Goal: Transaction & Acquisition: Purchase product/service

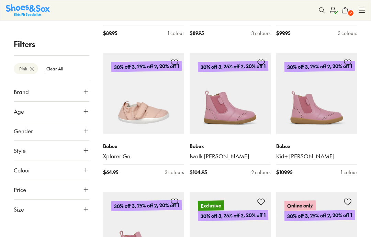
click at [348, 11] on span "2" at bounding box center [350, 13] width 7 height 7
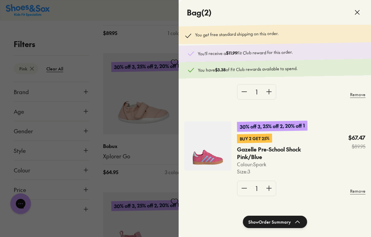
scroll to position [65, 0]
click at [287, 224] on button "Show Order Summary" at bounding box center [275, 222] width 64 height 12
click at [303, 218] on button "Hide Order Summary" at bounding box center [274, 222] width 63 height 12
click at [359, 12] on icon at bounding box center [357, 12] width 8 height 8
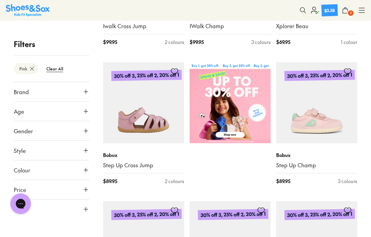
scroll to position [207, 0]
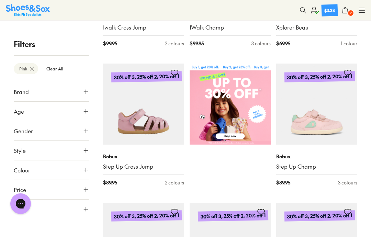
click at [334, 130] on img at bounding box center [316, 104] width 81 height 81
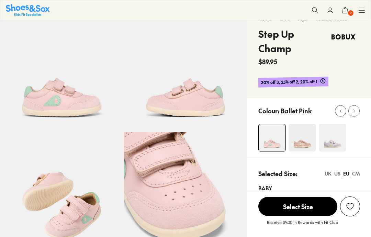
select select "*"
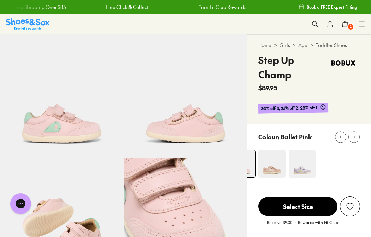
click at [348, 25] on span "2" at bounding box center [350, 26] width 7 height 7
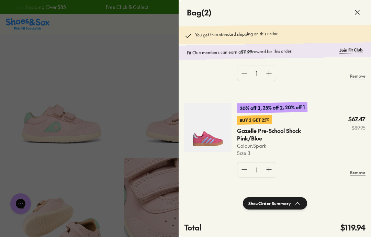
scroll to position [65, 0]
click at [359, 13] on icon at bounding box center [357, 12] width 8 height 8
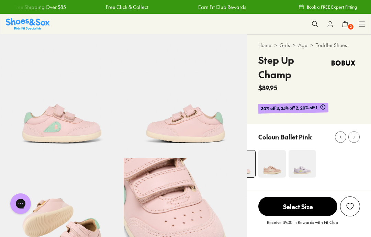
click at [331, 24] on icon at bounding box center [330, 24] width 7 height 7
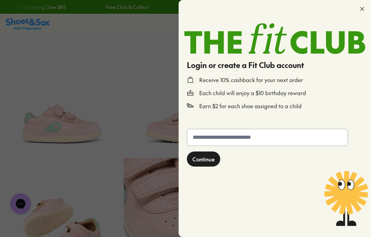
click at [296, 138] on input "text" at bounding box center [267, 137] width 161 height 16
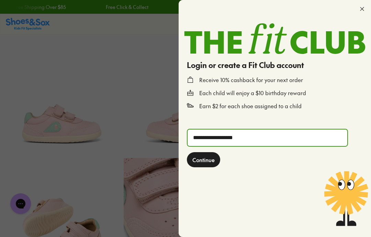
type input "**********"
click at [214, 159] on span "Continue" at bounding box center [203, 160] width 22 height 8
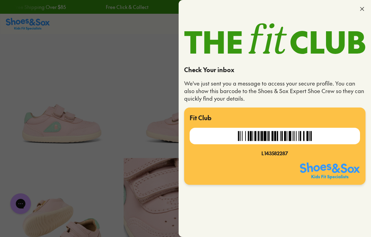
click at [365, 5] on icon at bounding box center [362, 8] width 7 height 7
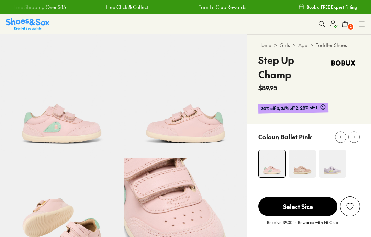
select select "*"
click at [325, 107] on icon at bounding box center [322, 106] width 5 height 5
click at [353, 100] on div "Home > Girls > Age > Toddler Shoes Step Up Champ $89.95 30% off 3, 25% off 2, 2…" at bounding box center [309, 79] width 124 height 89
click at [40, 30] on img at bounding box center [28, 24] width 44 height 12
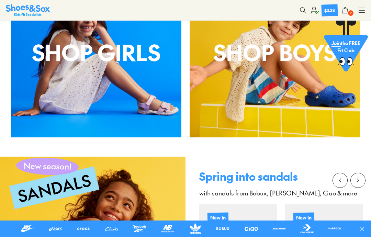
scroll to position [495, 0]
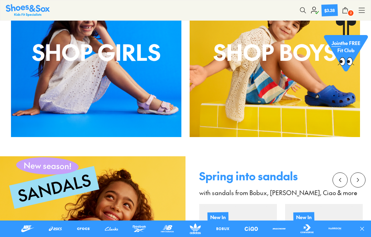
click at [135, 85] on div "Shop Girls" at bounding box center [96, 52] width 170 height 170
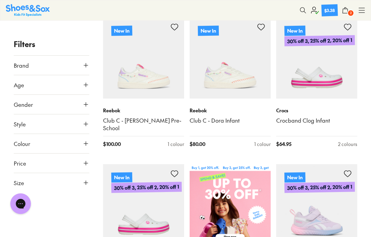
scroll to position [113, 0]
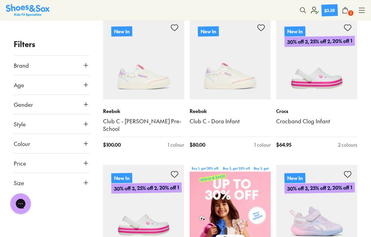
click at [155, 121] on link "Club C - [PERSON_NAME] Pre-School" at bounding box center [143, 125] width 81 height 15
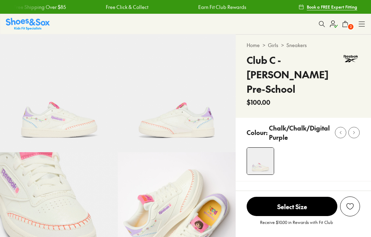
select select "*"
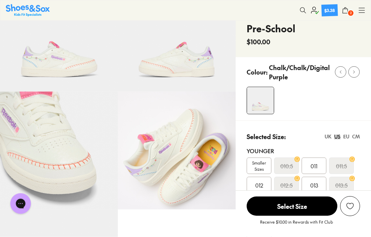
scroll to position [61, 0]
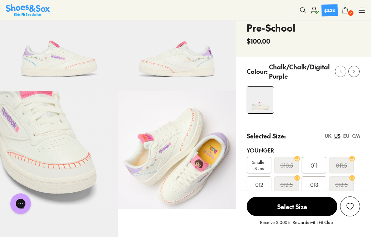
click at [348, 132] on div "EU" at bounding box center [346, 135] width 6 height 7
click at [319, 157] on div "27.5" at bounding box center [314, 165] width 25 height 16
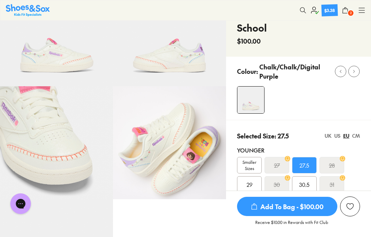
scroll to position [89, 0]
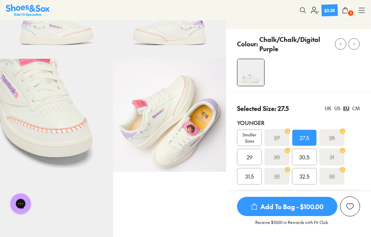
click at [323, 67] on div at bounding box center [304, 73] width 134 height 28
click at [64, 110] on img at bounding box center [56, 115] width 113 height 113
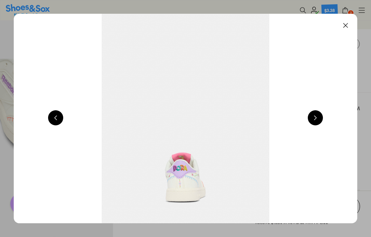
scroll to position [0, 1031]
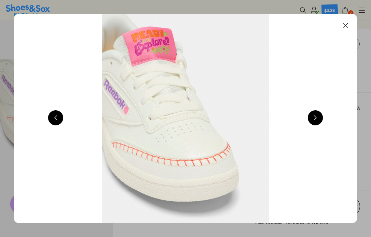
click at [320, 117] on button at bounding box center [315, 117] width 15 height 15
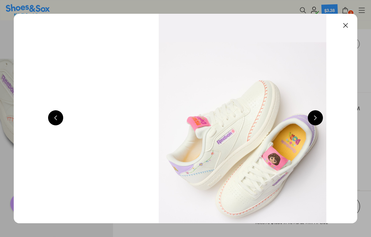
scroll to position [0, 1375]
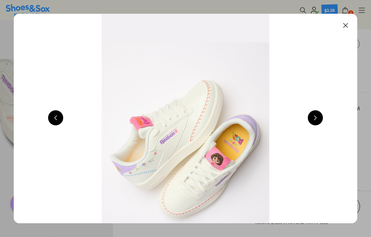
click at [322, 118] on button at bounding box center [315, 117] width 15 height 15
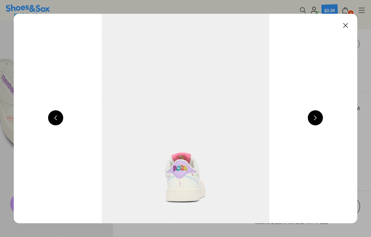
click at [320, 118] on button at bounding box center [315, 117] width 15 height 15
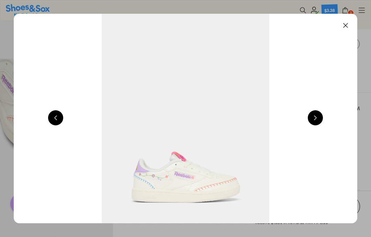
click at [319, 119] on button at bounding box center [315, 117] width 15 height 15
click at [349, 25] on button at bounding box center [345, 25] width 15 height 15
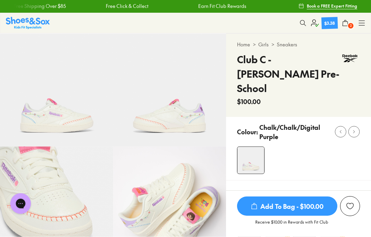
scroll to position [0, 0]
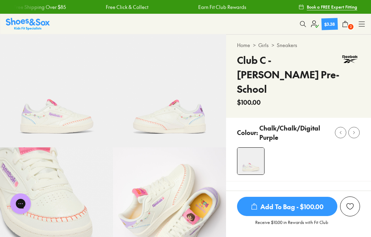
click at [42, 23] on img at bounding box center [28, 24] width 44 height 12
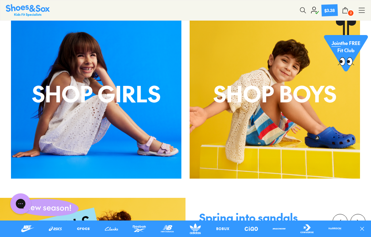
click at [143, 107] on p "Shop Girls" at bounding box center [96, 93] width 170 height 33
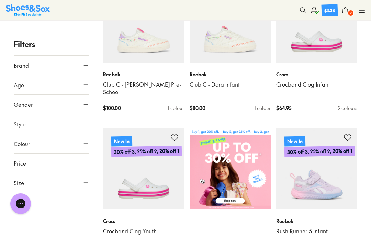
click at [86, 142] on use at bounding box center [86, 144] width 4 height 4
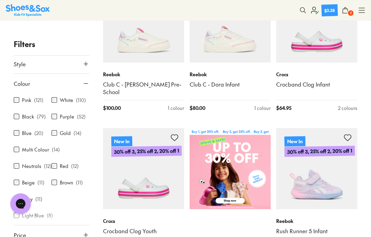
scroll to position [60, 0]
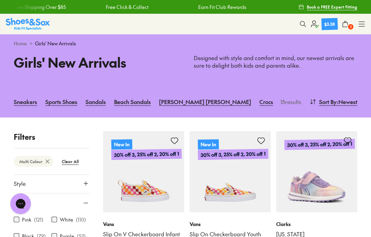
scroll to position [52, 0]
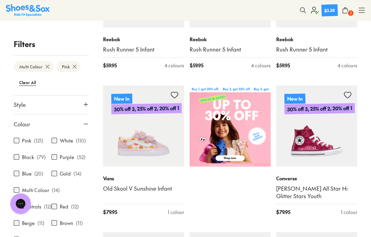
scroll to position [186, 0]
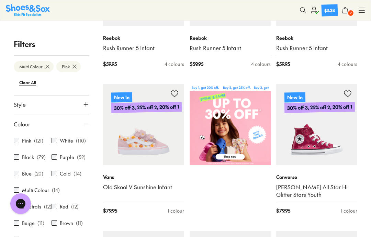
click at [85, 104] on icon at bounding box center [85, 104] width 7 height 7
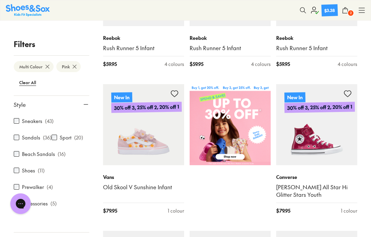
click at [22, 120] on label "Sneakers" at bounding box center [32, 121] width 20 height 7
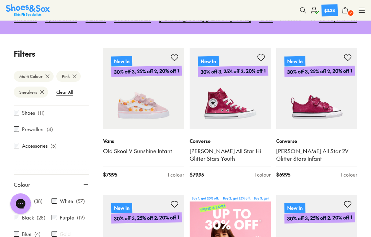
scroll to position [114, 0]
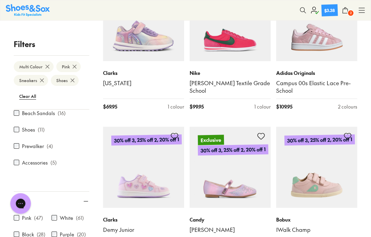
scroll to position [870, 0]
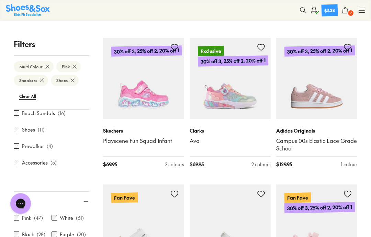
scroll to position [1522, 0]
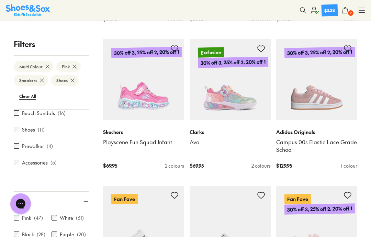
click at [195, 130] on p "Clarks" at bounding box center [230, 132] width 81 height 7
click at [251, 97] on img at bounding box center [230, 79] width 81 height 81
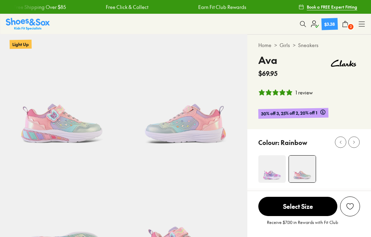
select select "*"
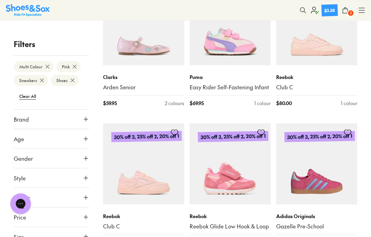
scroll to position [2402, 0]
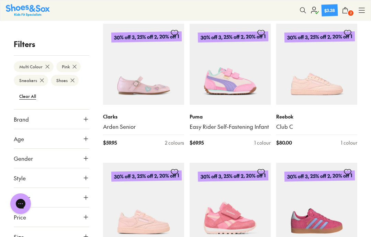
click at [167, 82] on img at bounding box center [143, 64] width 81 height 81
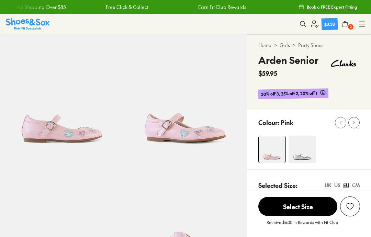
scroll to position [156, 0]
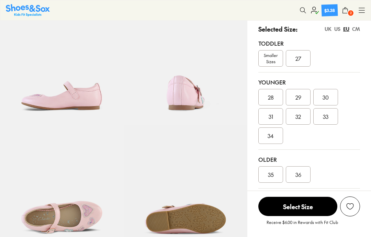
select select "*"
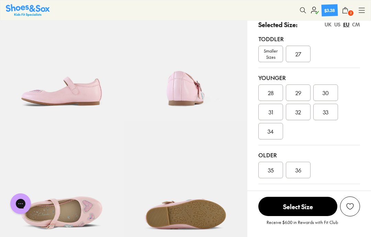
scroll to position [0, 0]
click at [304, 54] on div "27" at bounding box center [298, 54] width 25 height 16
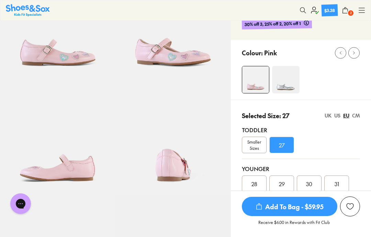
scroll to position [69, 0]
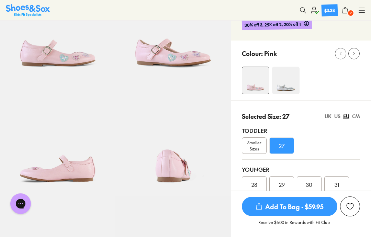
click at [338, 117] on div "US" at bounding box center [337, 116] width 6 height 7
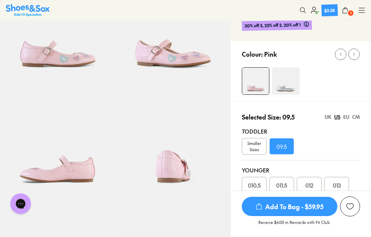
click at [346, 120] on div "EU" at bounding box center [346, 116] width 6 height 7
click at [338, 115] on div "US" at bounding box center [337, 116] width 6 height 7
click at [259, 183] on span "010.5" at bounding box center [254, 185] width 13 height 8
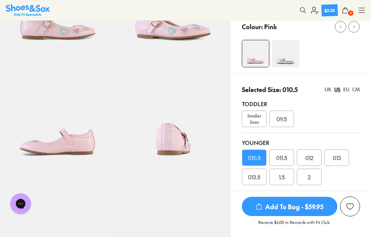
click at [347, 88] on div "EU" at bounding box center [346, 89] width 6 height 7
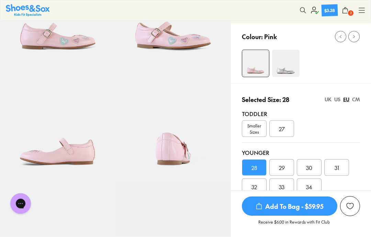
scroll to position [74, 0]
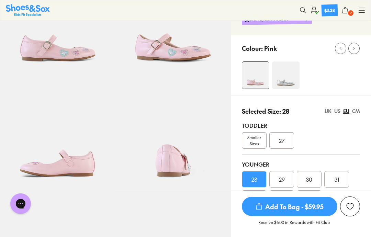
click at [338, 113] on div "US" at bounding box center [337, 111] width 6 height 7
click at [328, 111] on div "UK" at bounding box center [328, 111] width 7 height 7
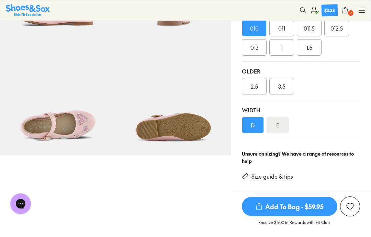
scroll to position [226, 0]
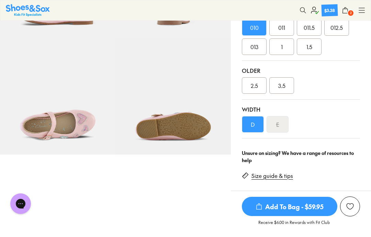
click at [302, 210] on span "Add To Bag - $59.95" at bounding box center [290, 206] width 96 height 19
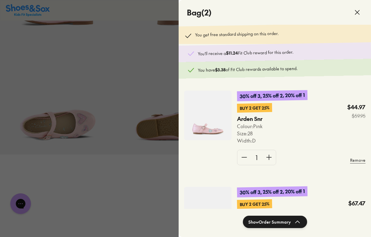
scroll to position [0, 0]
click at [161, 73] on div at bounding box center [185, 118] width 371 height 237
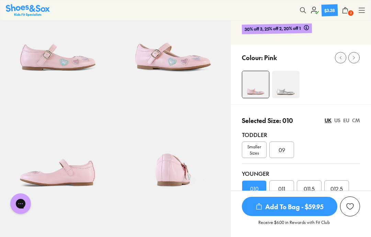
scroll to position [60, 0]
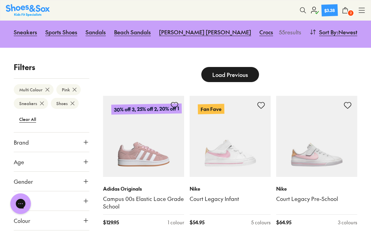
scroll to position [69, 0]
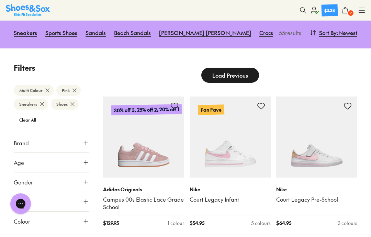
click at [244, 68] on button "Load Previous" at bounding box center [230, 75] width 58 height 15
click at [251, 72] on button "Load Previous" at bounding box center [230, 75] width 58 height 15
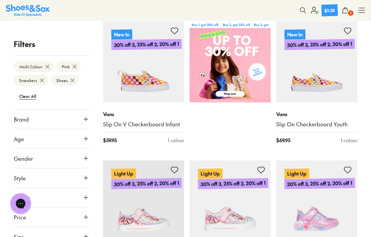
scroll to position [257, 0]
click at [88, 117] on icon at bounding box center [85, 119] width 7 height 7
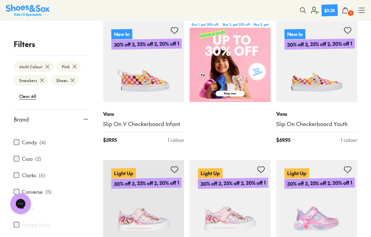
scroll to position [76, 0]
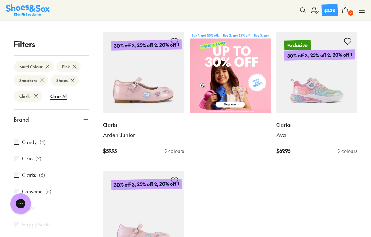
scroll to position [229, 0]
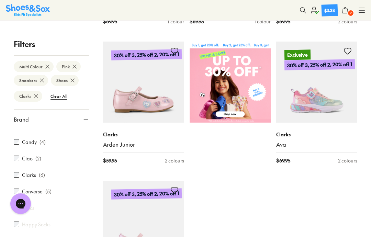
click at [330, 107] on img at bounding box center [316, 82] width 81 height 81
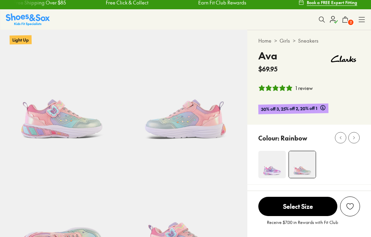
select select "*"
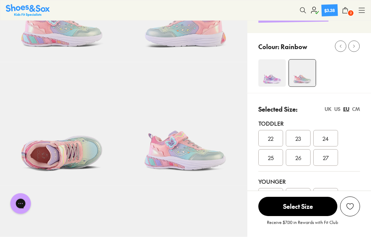
scroll to position [100, 0]
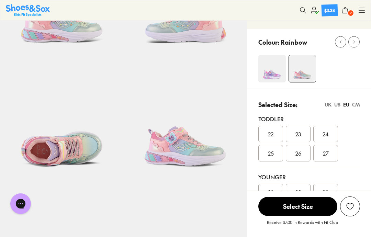
click at [340, 104] on div "US" at bounding box center [337, 104] width 6 height 7
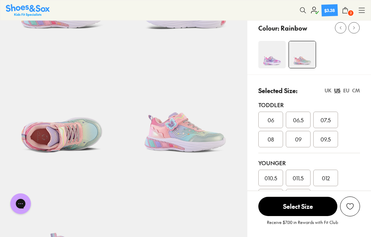
scroll to position [115, 0]
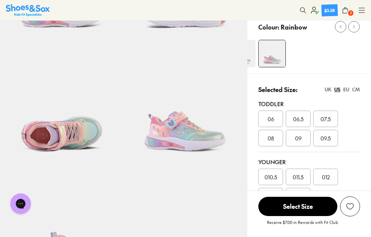
click at [328, 90] on div "UK" at bounding box center [328, 89] width 7 height 7
click at [349, 88] on div "EU" at bounding box center [346, 89] width 6 height 7
click at [275, 173] on div "28" at bounding box center [270, 177] width 25 height 16
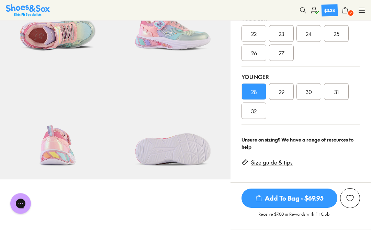
scroll to position [213, 0]
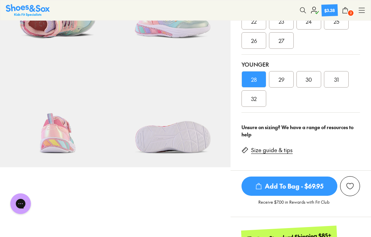
click at [324, 185] on span "Add To Bag - $69.95" at bounding box center [290, 186] width 96 height 19
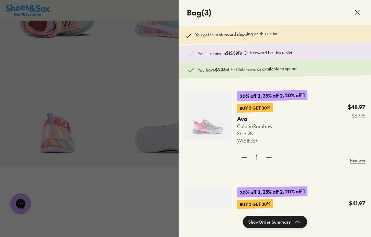
scroll to position [0, 0]
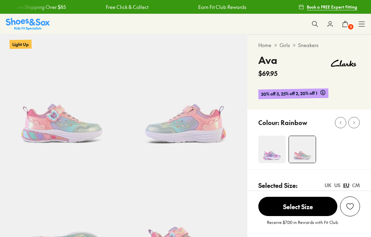
select select "*"
